Goal: Task Accomplishment & Management: Manage account settings

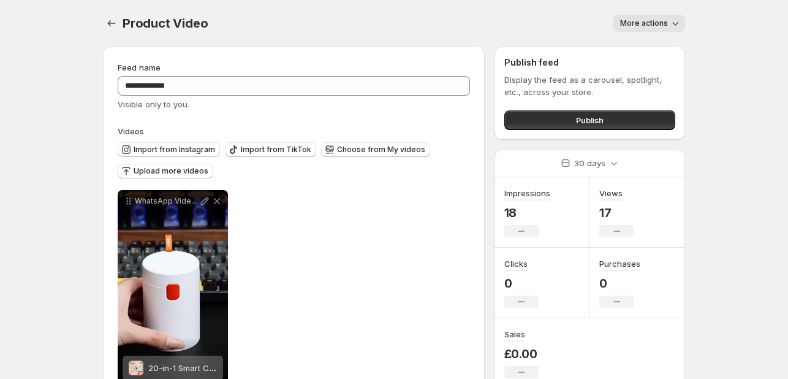
scroll to position [37, 0]
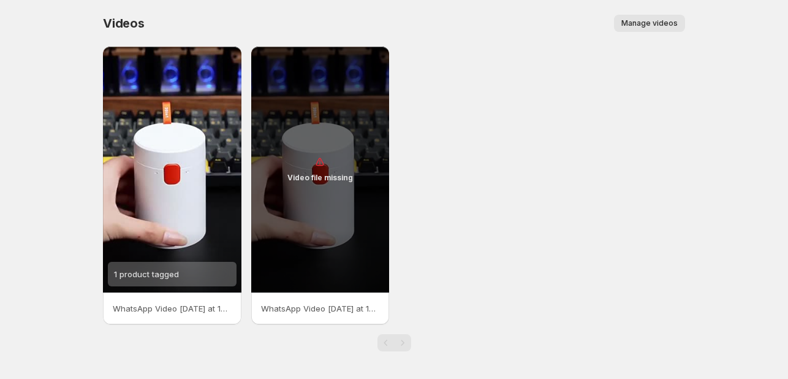
scroll to position [2, 0]
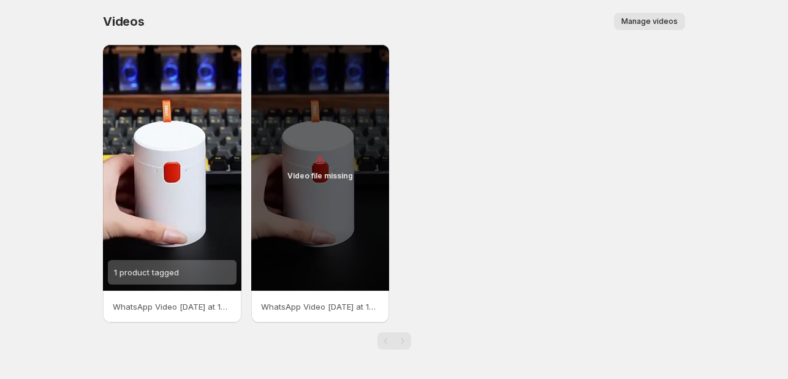
click at [663, 25] on span "Manage videos" at bounding box center [649, 22] width 56 height 10
